Goal: Information Seeking & Learning: Compare options

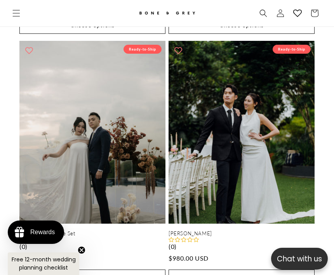
scroll to position [1744, 0]
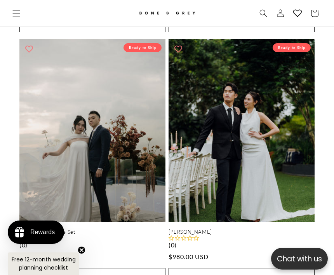
click at [101, 229] on link "Jade Dress & Cape Set" at bounding box center [92, 232] width 146 height 7
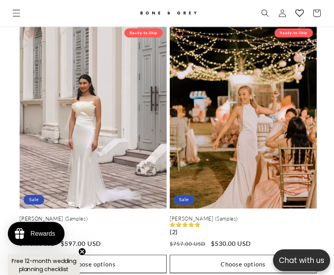
scroll to position [2521, 0]
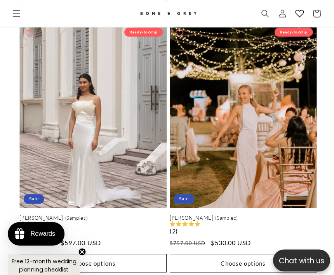
click at [277, 213] on link "Shelly (Samples)" at bounding box center [242, 216] width 146 height 7
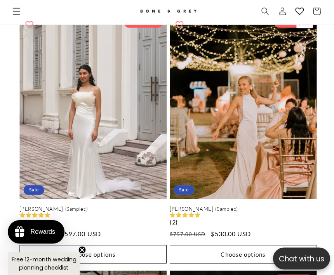
click at [94, 206] on link "Vera (Samples)" at bounding box center [92, 209] width 146 height 7
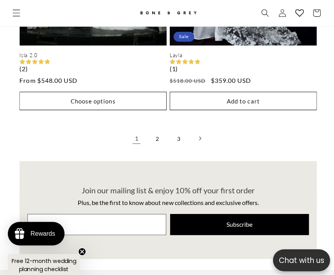
scroll to position [3443, 0]
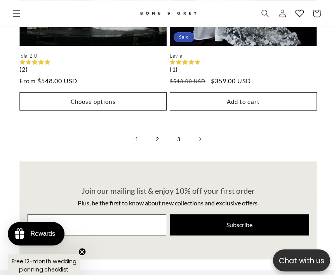
click at [157, 129] on link "2" at bounding box center [156, 137] width 17 height 17
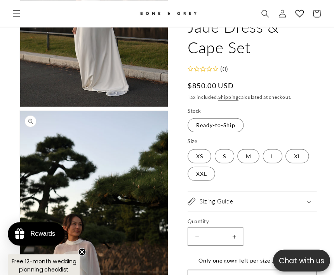
scroll to position [1725, 0]
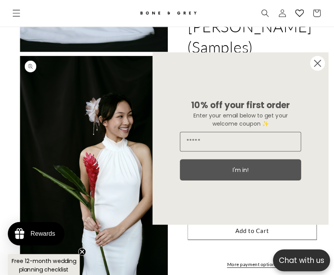
scroll to position [1540, 0]
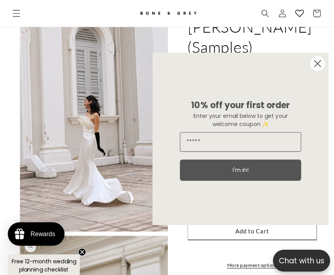
scroll to position [285, 0]
click at [320, 70] on circle "Close dialog" at bounding box center [315, 63] width 15 height 15
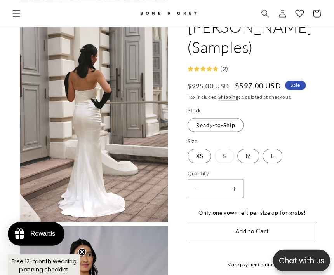
scroll to position [731, 0]
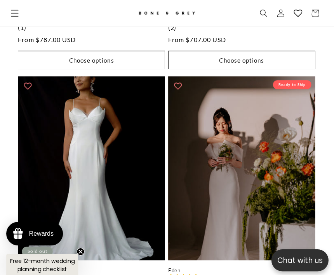
scroll to position [1425, 0]
click at [250, 265] on link "Eden" at bounding box center [242, 268] width 146 height 7
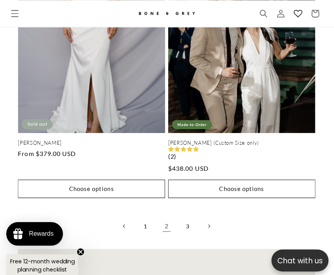
scroll to position [3299, 0]
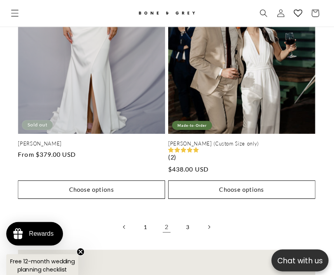
click at [188, 217] on link "3" at bounding box center [188, 225] width 17 height 17
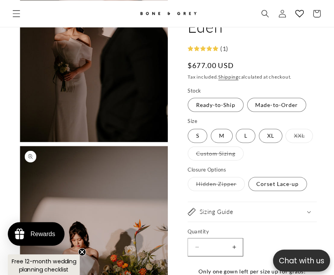
scroll to position [806, 0]
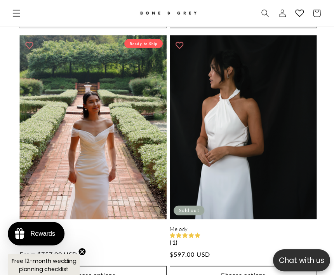
scroll to position [1481, 0]
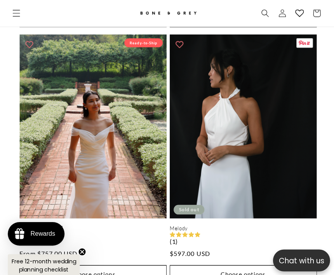
click at [233, 223] on link "Melody" at bounding box center [242, 226] width 146 height 7
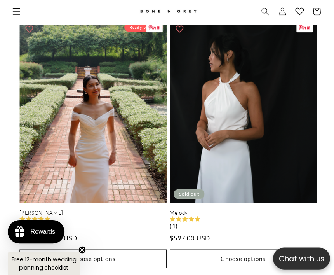
click at [113, 210] on link "Mona" at bounding box center [92, 213] width 146 height 7
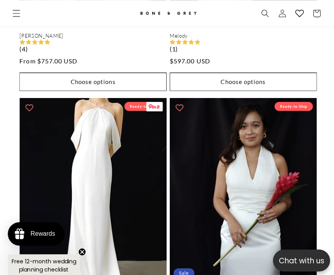
scroll to position [1672, 0]
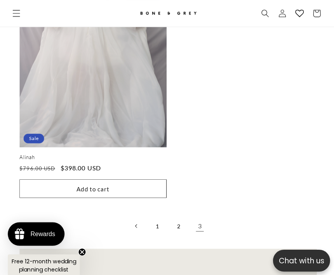
scroll to position [2553, 0]
click at [157, 216] on link "1" at bounding box center [156, 224] width 17 height 17
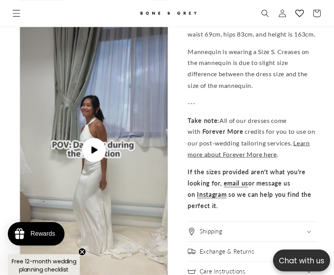
scroll to position [2050, 0]
click at [96, 149] on span "Play video" at bounding box center [93, 148] width 24 height 24
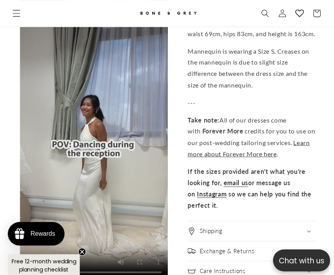
click at [95, 138] on video "Melody Halter Column Wedding Dress | Bone and Grey Bridal | Minimal Affordable …" at bounding box center [93, 148] width 147 height 261
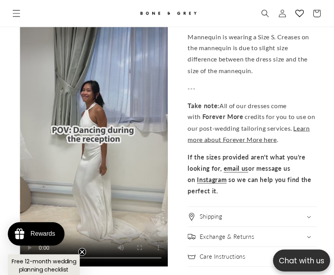
scroll to position [2064, 0]
click at [97, 124] on video "Melody Halter Column Wedding Dress | Bone and Grey Bridal | Minimal Affordable …" at bounding box center [93, 133] width 147 height 261
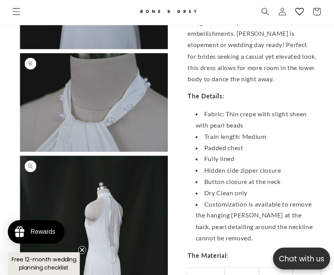
scroll to position [0, 580]
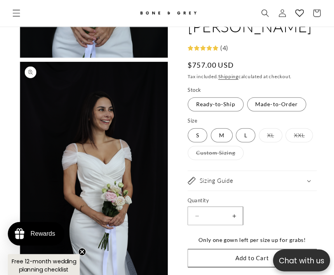
scroll to position [1524, 0]
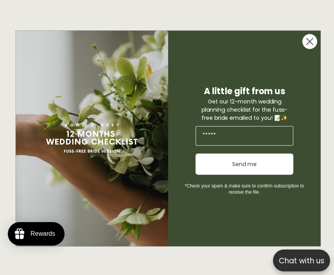
scroll to position [17, 0]
click at [307, 28] on div "Close dialog A little gift from us Get our 12-month wedding planning checklist …" at bounding box center [167, 138] width 303 height 230
click at [314, 40] on circle "Close dialog" at bounding box center [307, 41] width 15 height 15
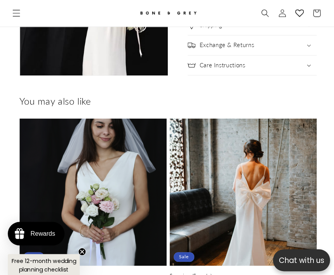
scroll to position [1235, 0]
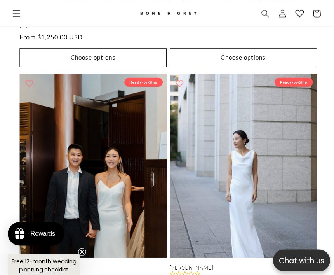
click at [245, 262] on link "Emma" at bounding box center [242, 265] width 146 height 7
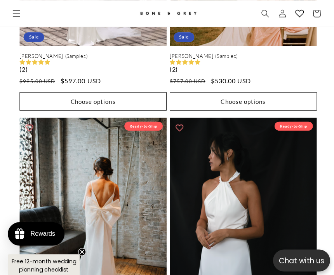
scroll to position [2682, 0]
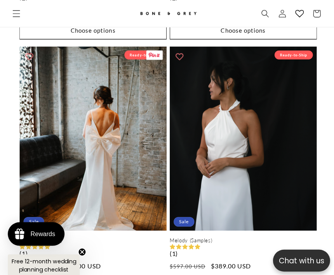
scroll to position [2753, 0]
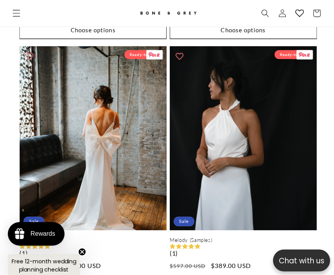
click at [228, 235] on link "Melody (Samples)" at bounding box center [242, 238] width 146 height 7
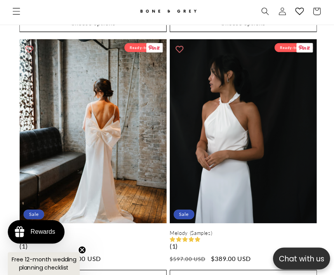
scroll to position [0, 290]
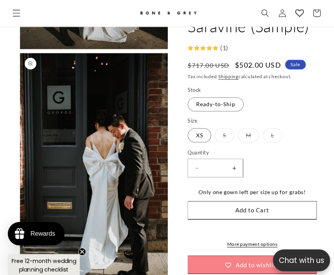
scroll to position [872, 0]
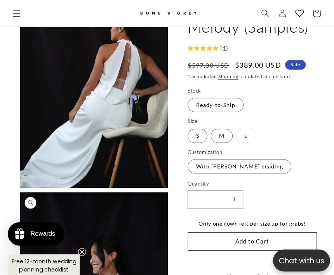
scroll to position [299, 0]
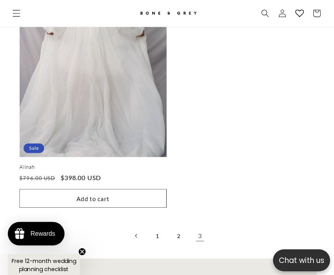
scroll to position [0, 290]
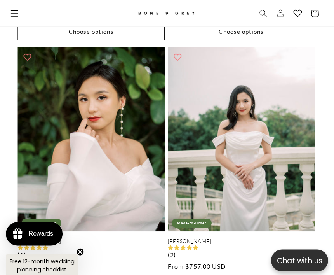
scroll to position [2709, 0]
click at [265, 236] on link "[PERSON_NAME]" at bounding box center [242, 239] width 146 height 7
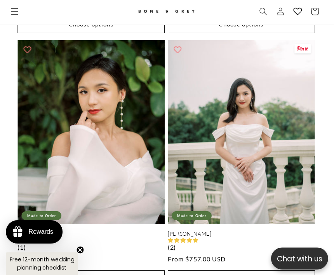
scroll to position [0, 0]
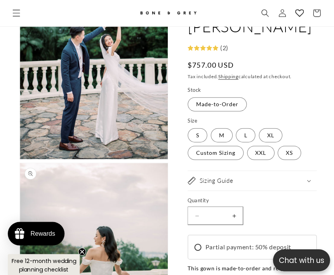
scroll to position [346, 0]
